Goal: Task Accomplishment & Management: Manage account settings

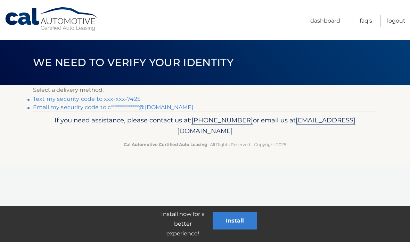
click at [55, 97] on link "Text my security code to xxx-xxx-7425" at bounding box center [86, 99] width 107 height 7
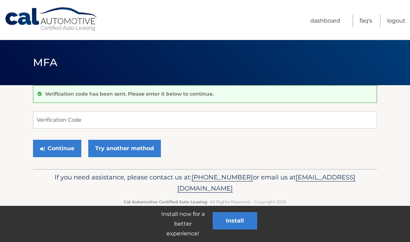
click at [226, 132] on form "Verification Code Continue Try another method" at bounding box center [205, 135] width 344 height 49
click at [243, 125] on input "Verification Code" at bounding box center [205, 119] width 344 height 17
type input "765463"
click at [67, 151] on button "Continue" at bounding box center [57, 148] width 48 height 17
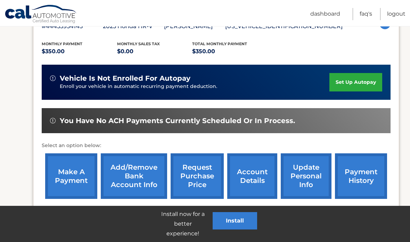
scroll to position [137, 0]
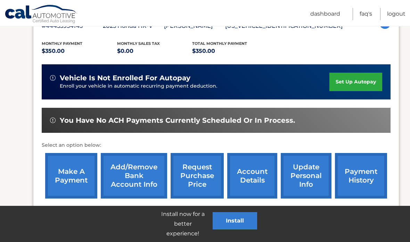
click at [368, 186] on link "payment history" at bounding box center [361, 176] width 52 height 46
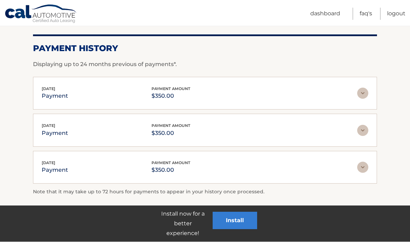
scroll to position [120, 0]
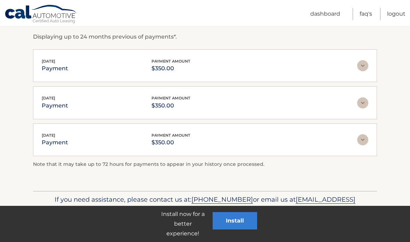
click at [400, 18] on link "Logout" at bounding box center [396, 14] width 18 height 12
